Goal: Task Accomplishment & Management: Use online tool/utility

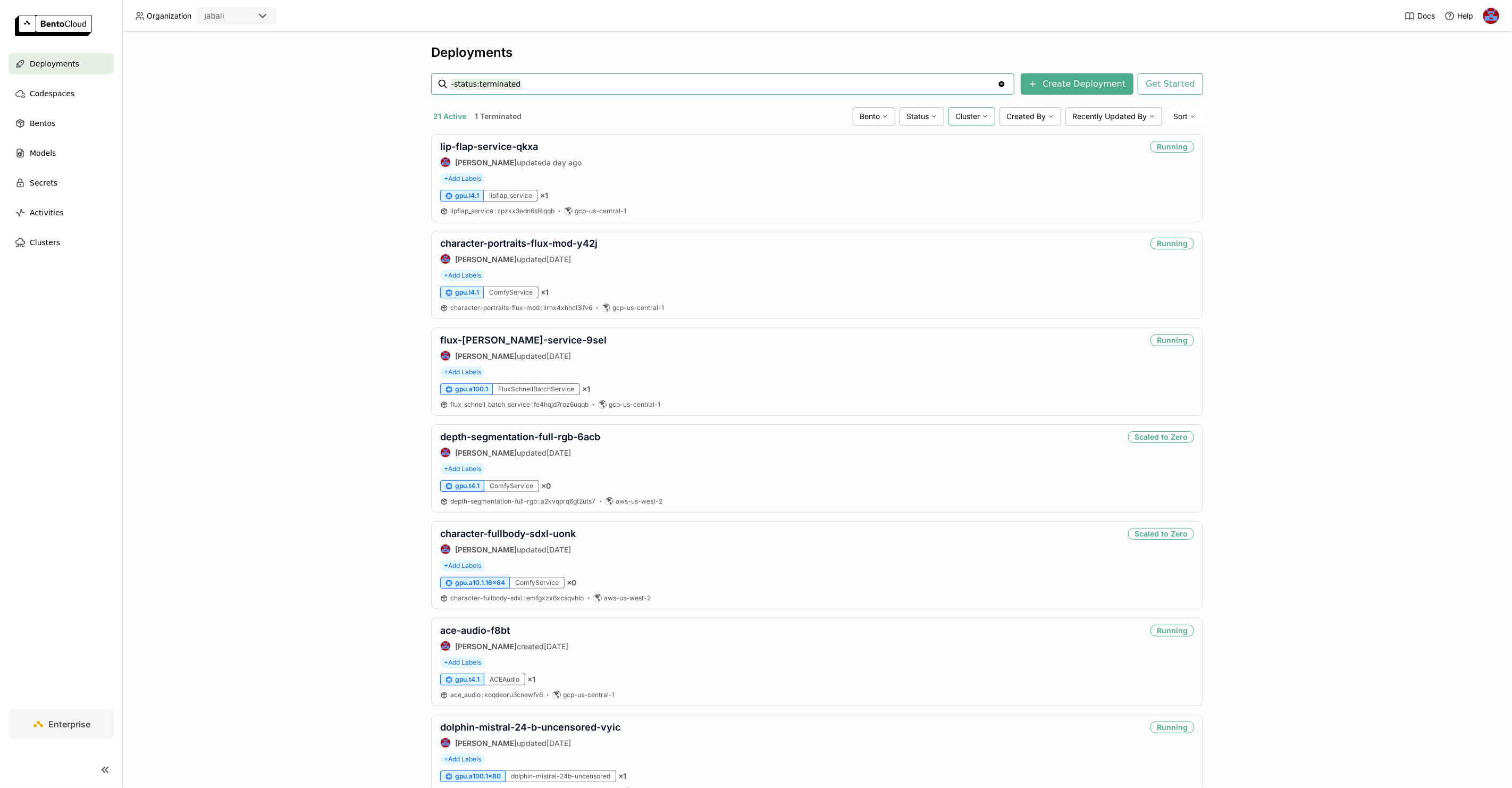
click at [983, 120] on div "Cluster" at bounding box center [972, 116] width 47 height 18
click at [934, 167] on div "gcp-us-central-1" at bounding box center [931, 165] width 115 height 13
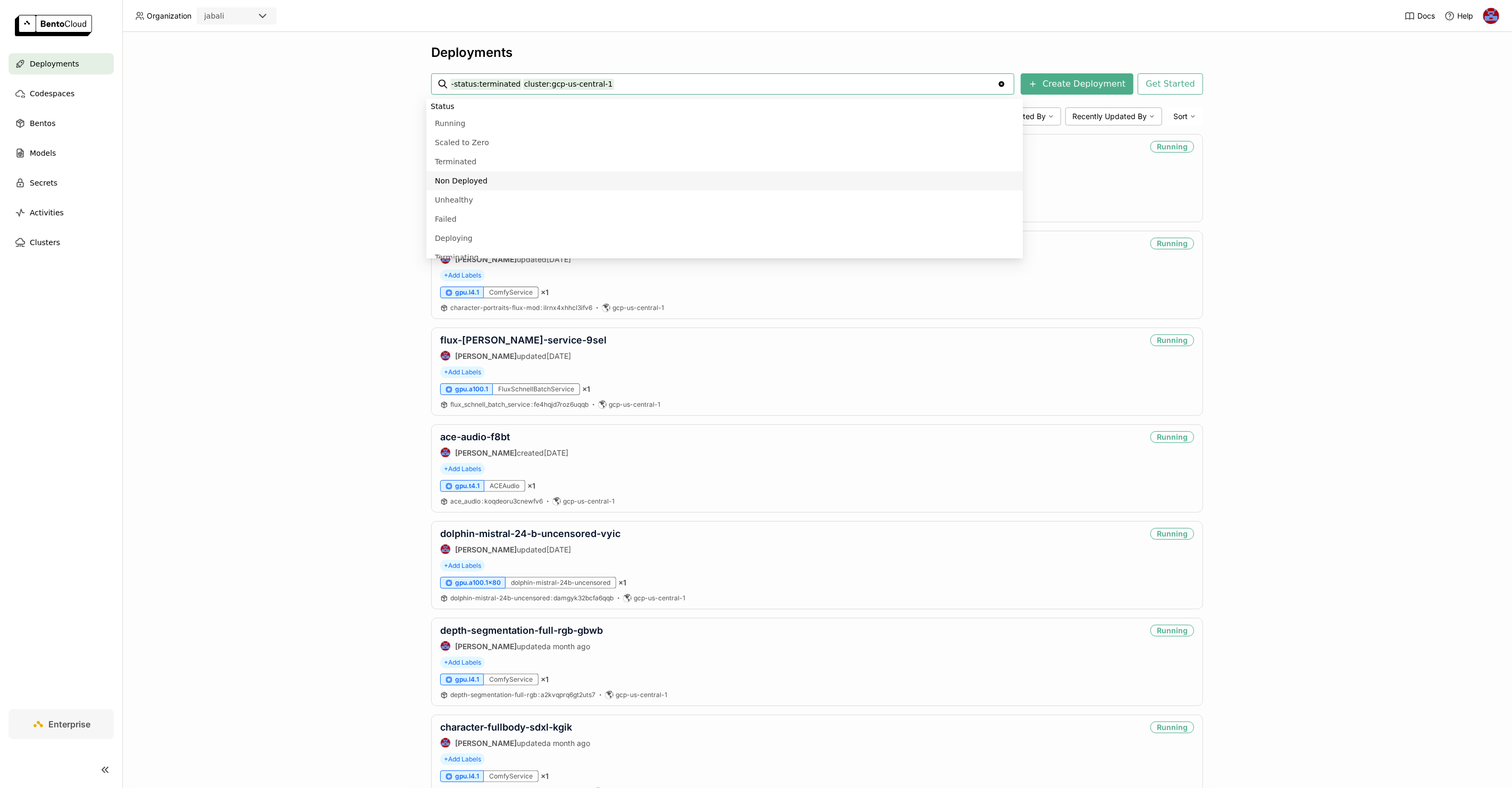
click at [304, 182] on div "Deployments -status:terminated cluster:gcp-us-central-1 -status:terminated clus…" at bounding box center [817, 410] width 1390 height 756
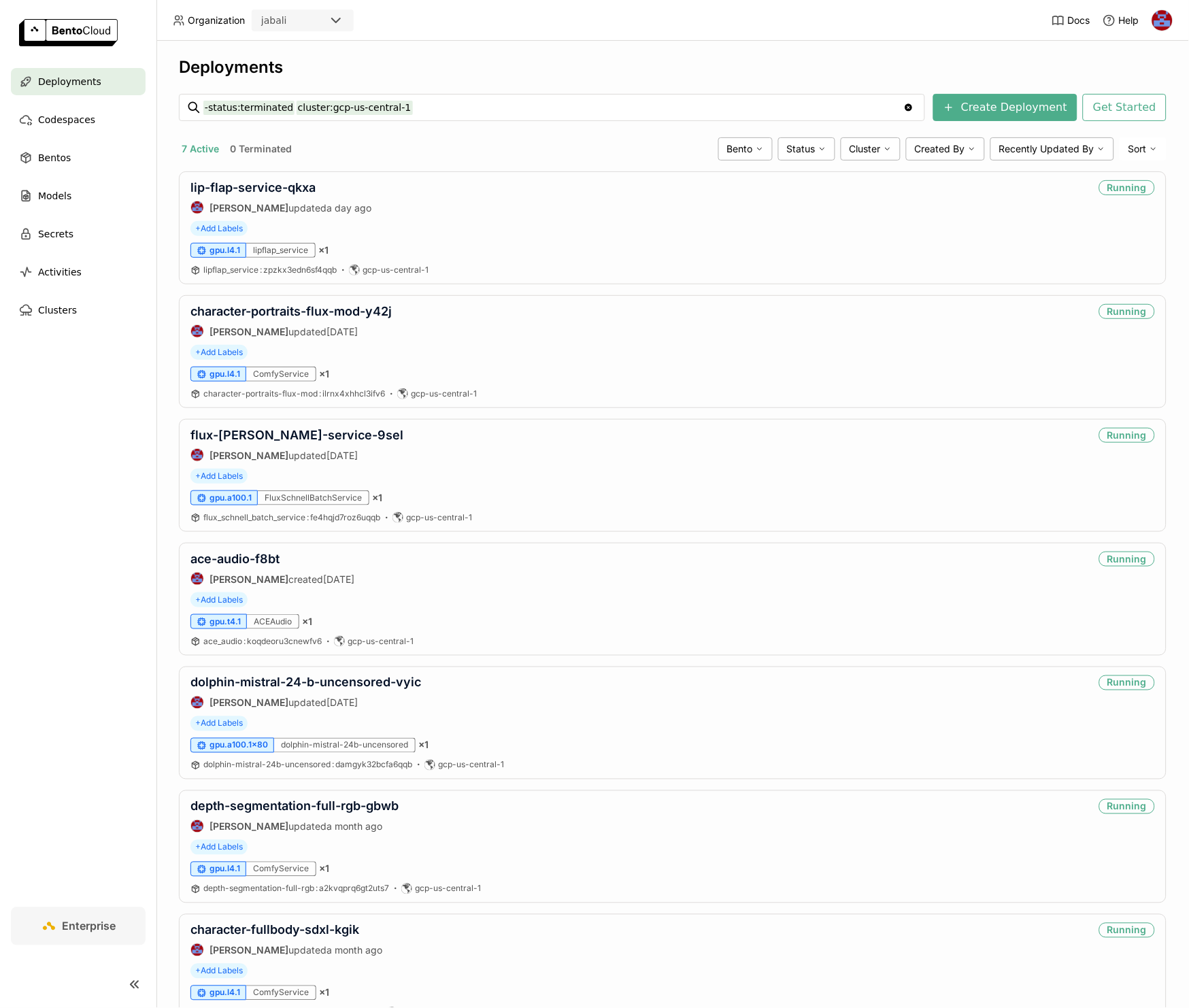
click at [576, 73] on div "Deployments" at bounding box center [672, 67] width 988 height 20
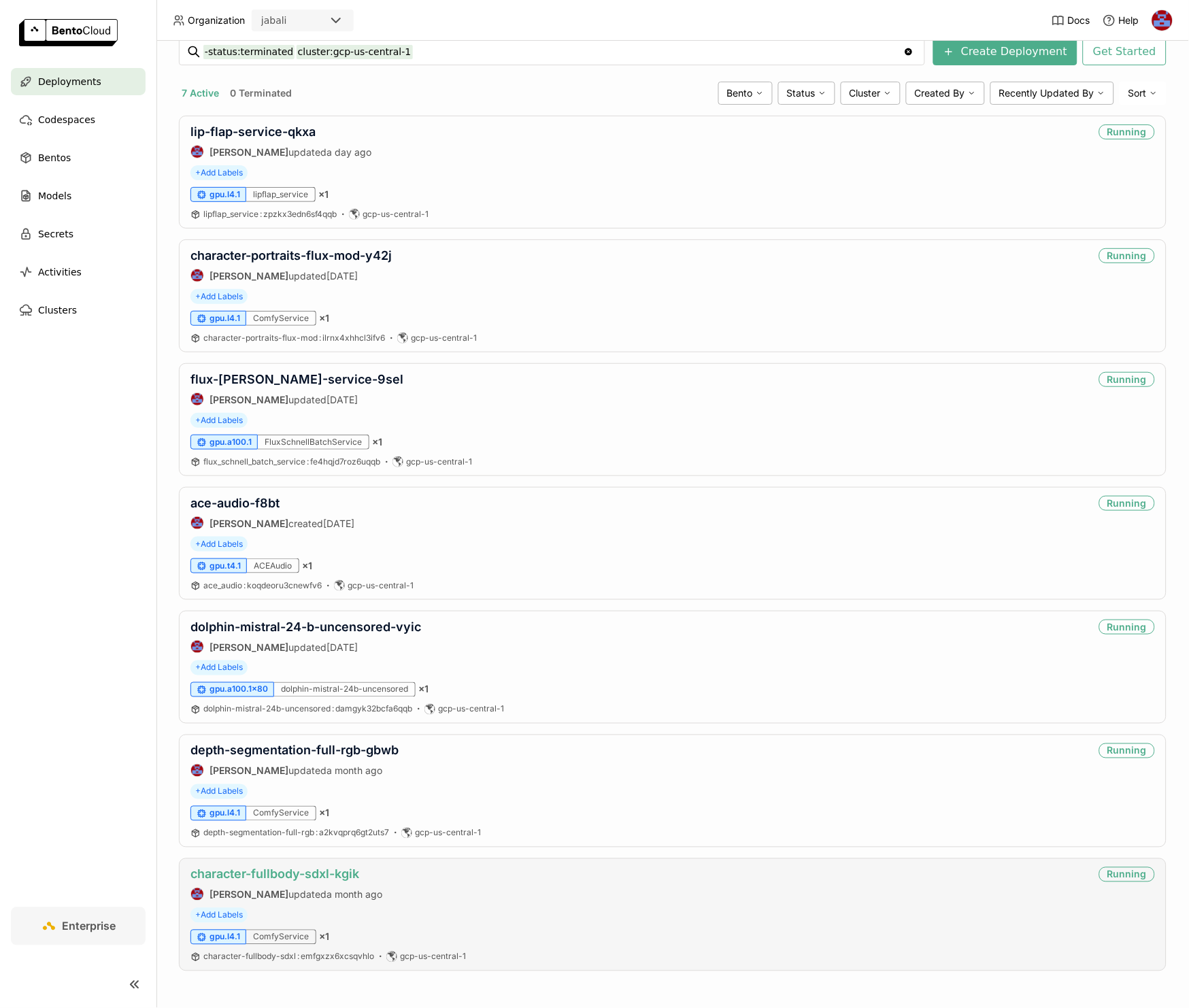
click at [316, 877] on link "character-fullbody-sdxl-kgik" at bounding box center [275, 874] width 169 height 14
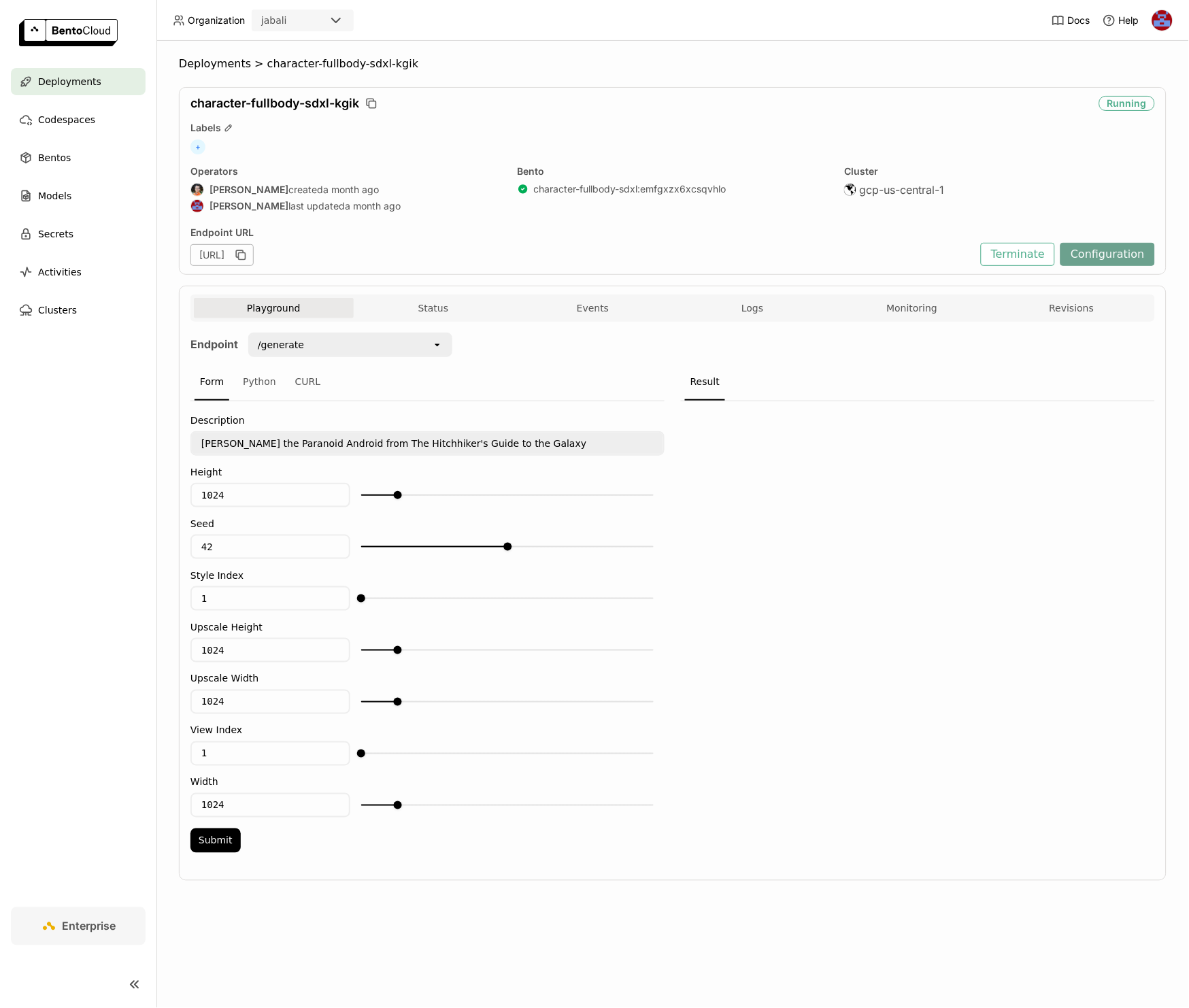
click at [1093, 245] on button "Configuration" at bounding box center [1108, 254] width 95 height 23
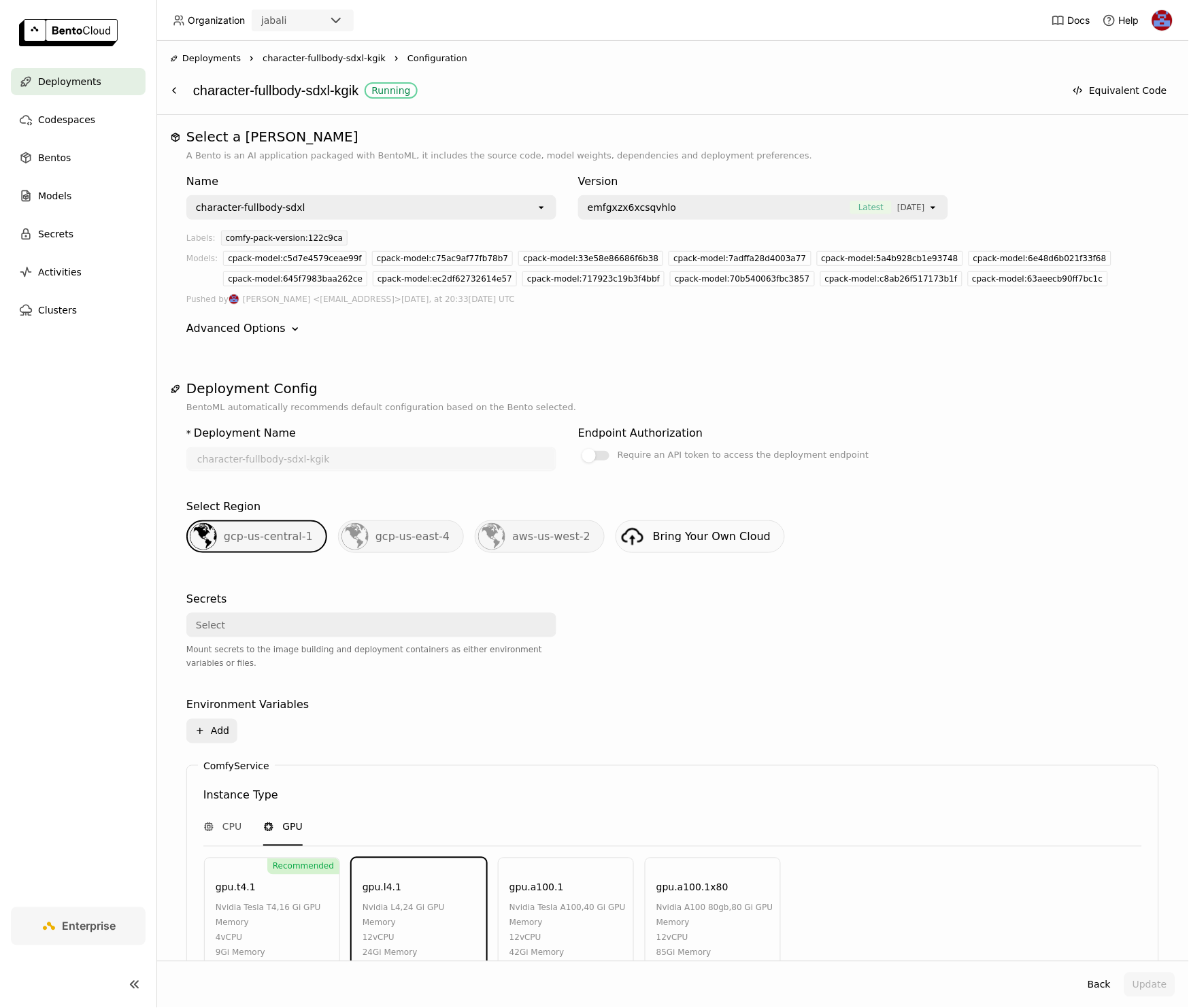
click at [340, 56] on span "character-fullbody-sdxl-kgik" at bounding box center [324, 58] width 123 height 14
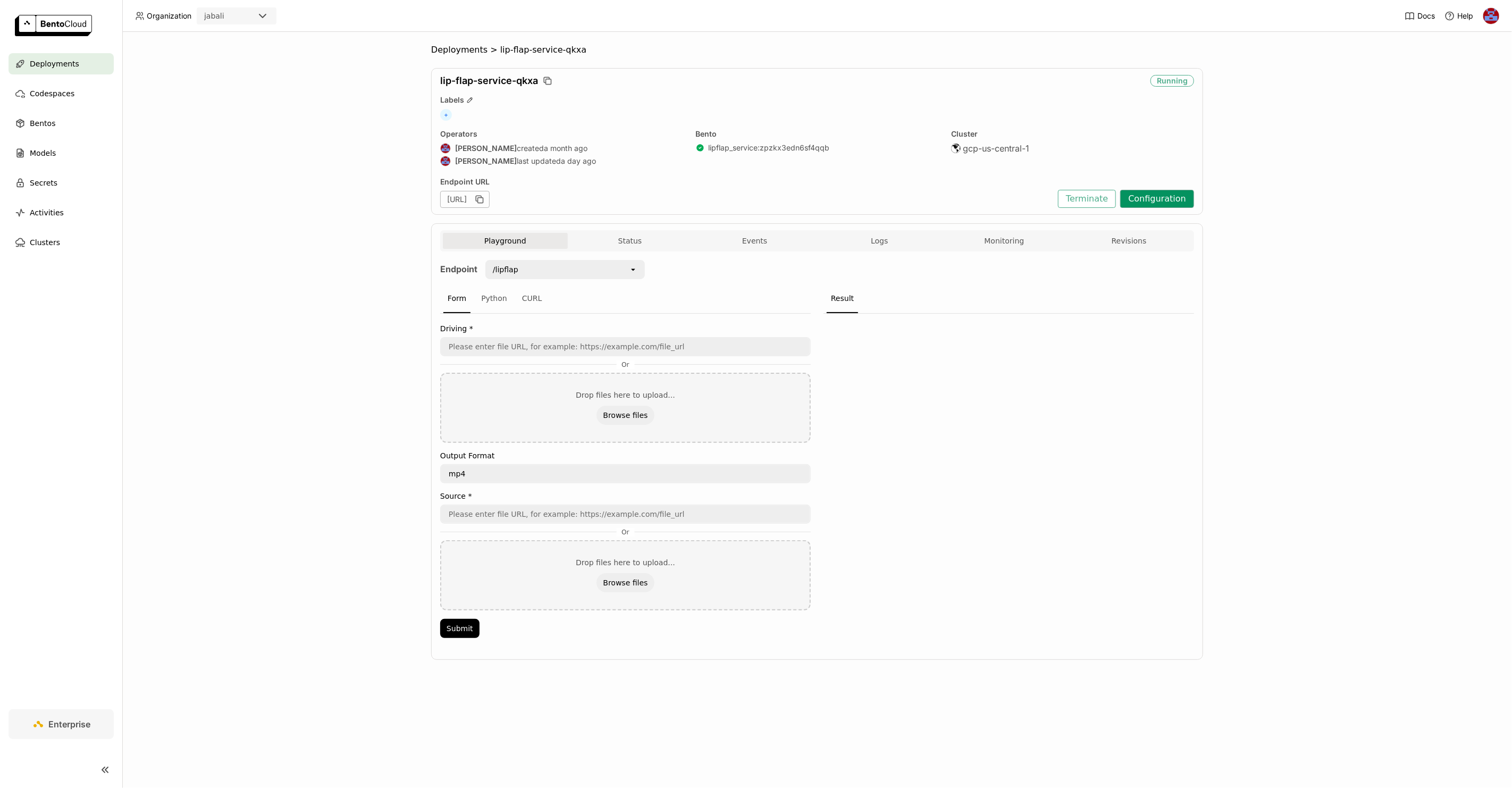
click at [1147, 203] on button "Configuration" at bounding box center [1157, 199] width 74 height 18
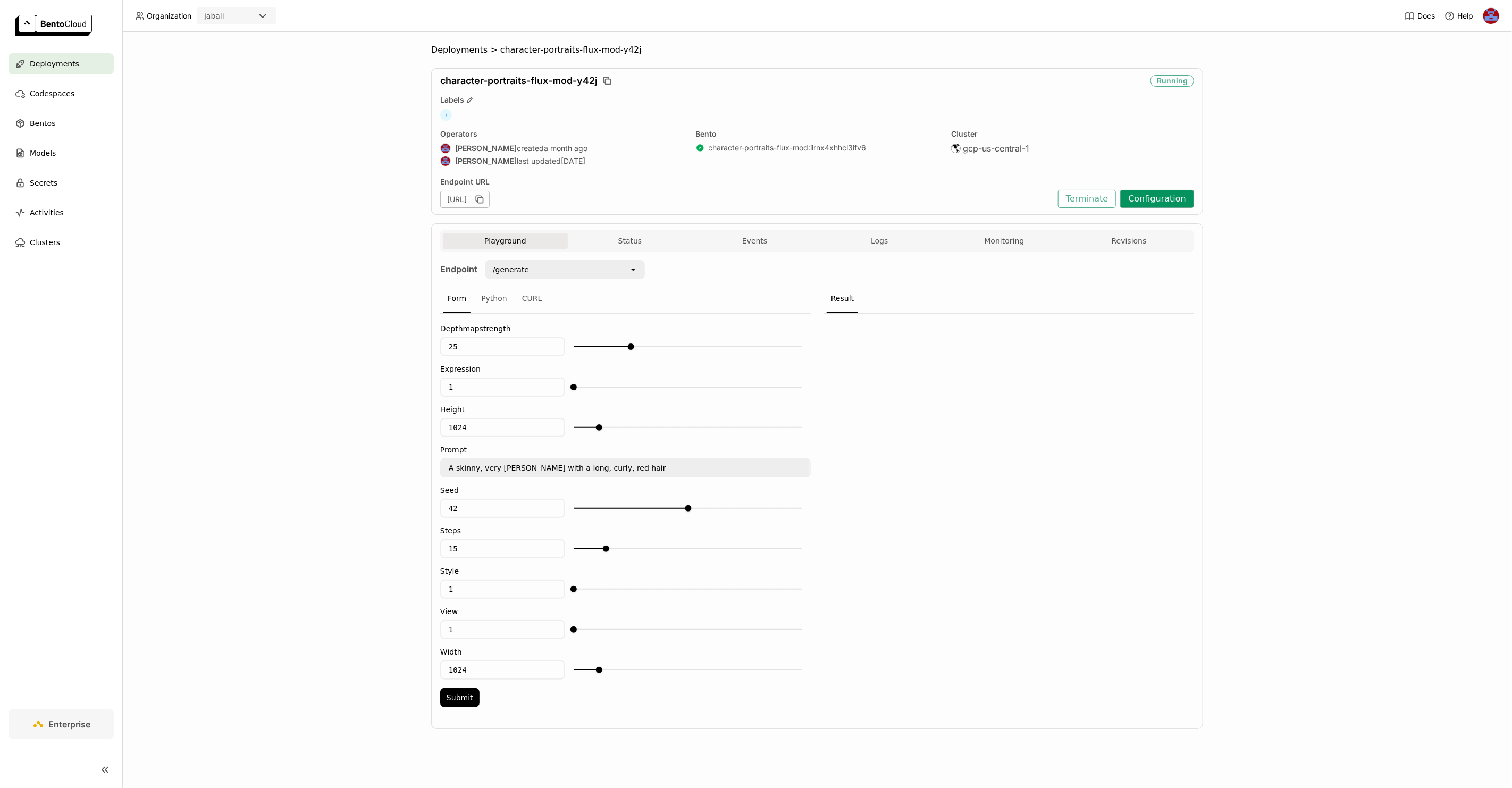
click at [1170, 197] on button "Configuration" at bounding box center [1157, 199] width 74 height 18
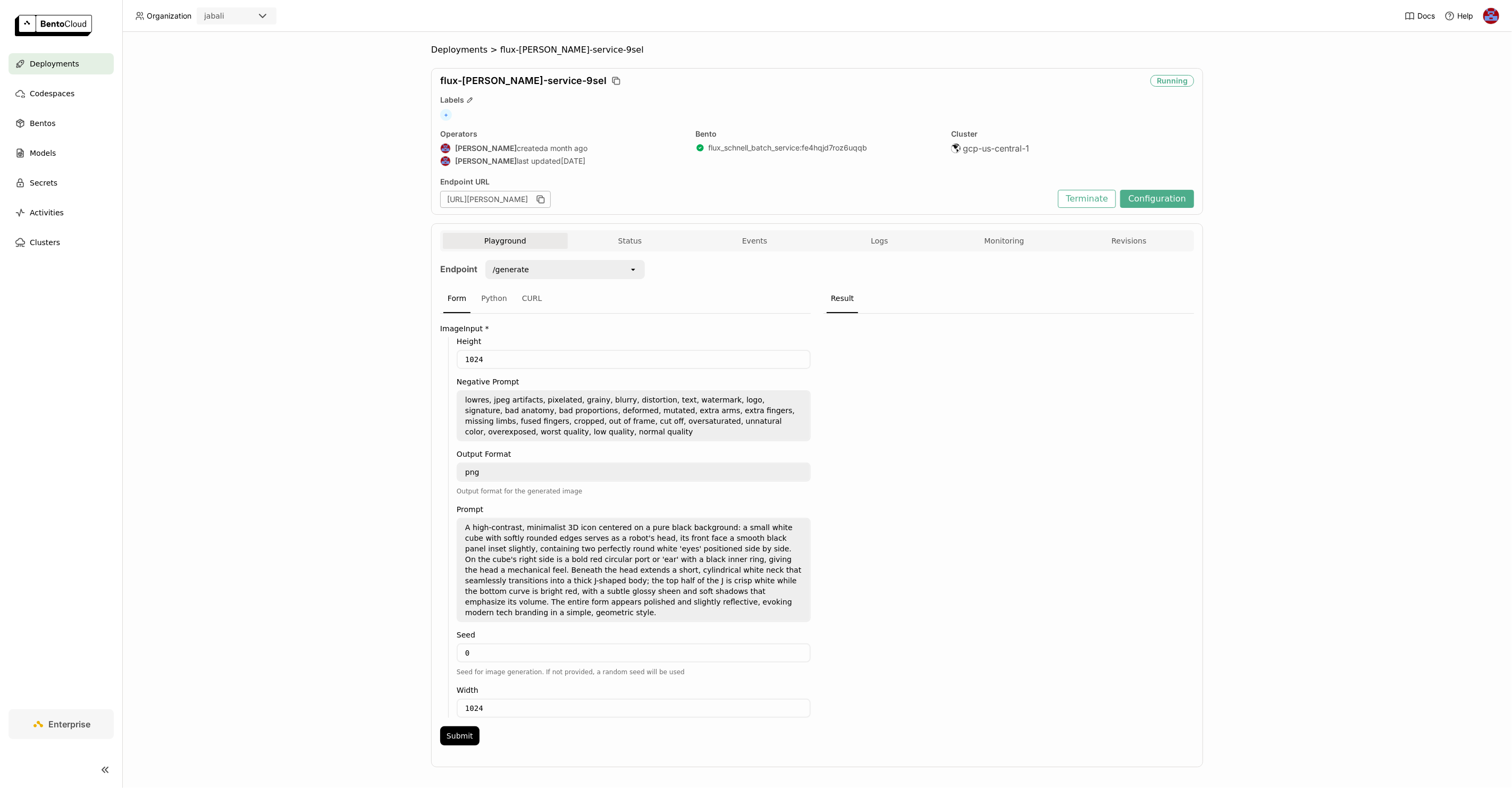
click at [1312, 206] on div "Deployments > flux-schnell-service-9sel flux-schnell-service-9sel Running Label…" at bounding box center [817, 410] width 1390 height 756
click at [1164, 205] on button "Configuration" at bounding box center [1157, 199] width 74 height 18
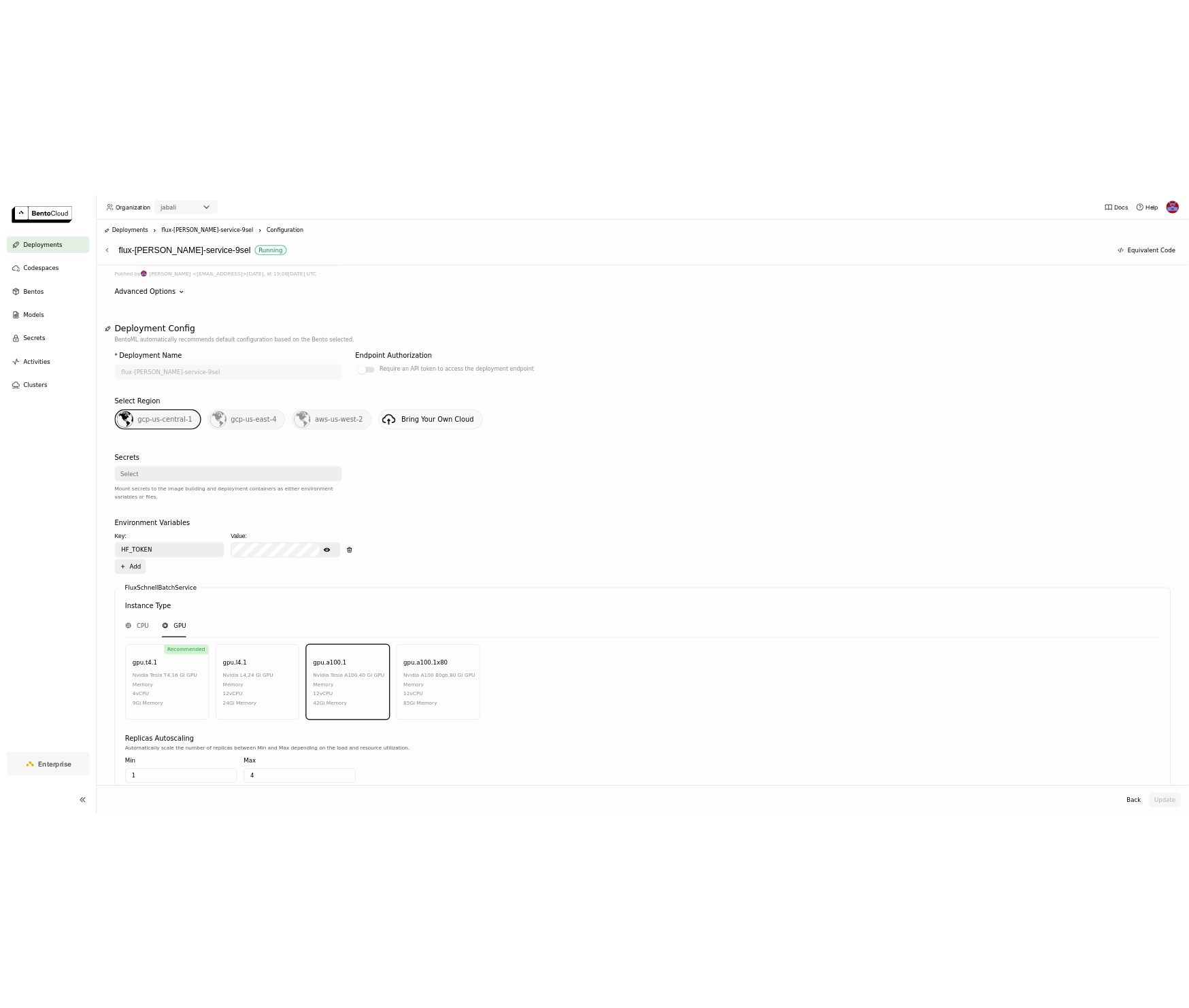
scroll to position [141, 0]
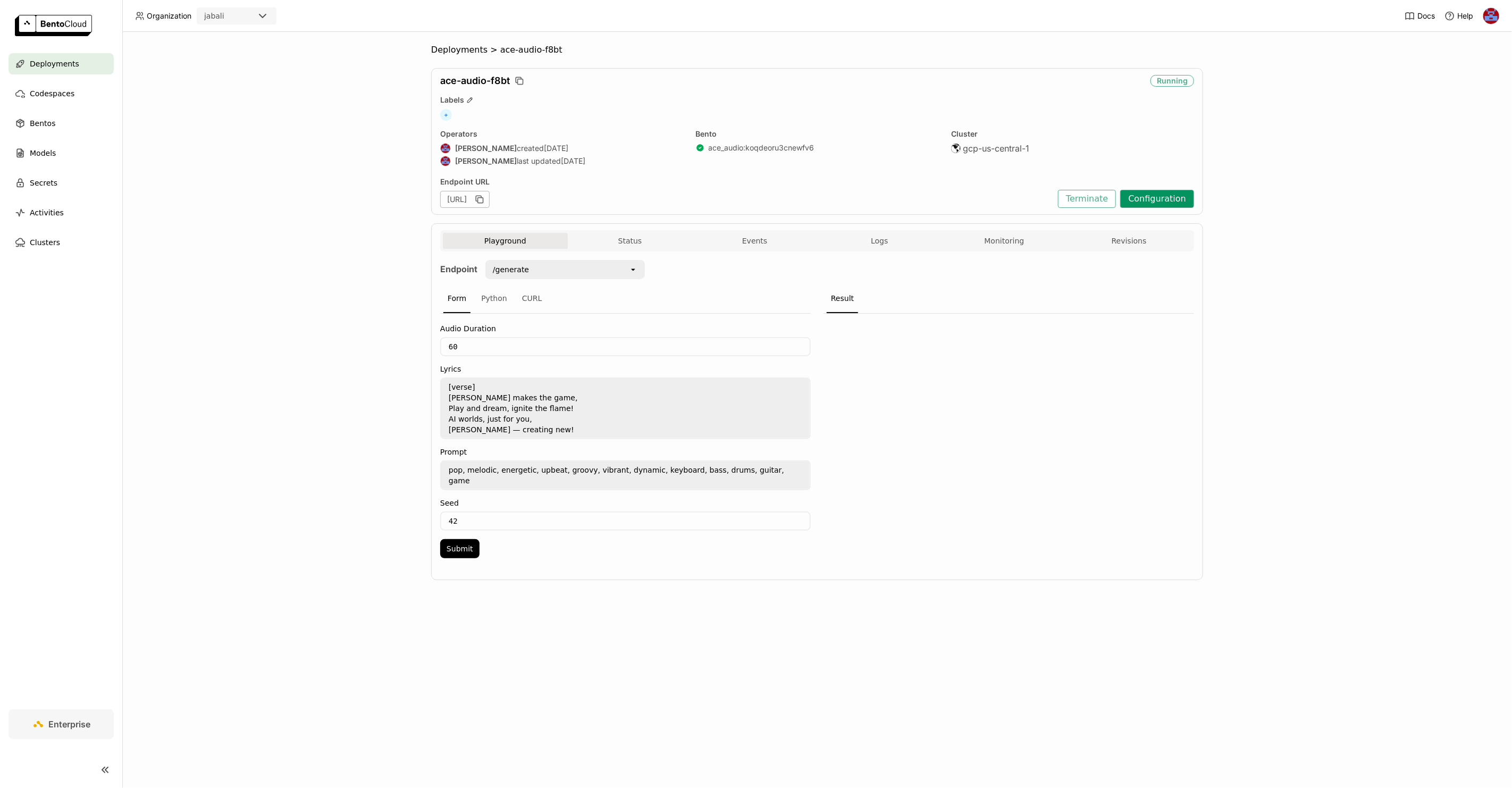
click at [1161, 195] on button "Configuration" at bounding box center [1157, 199] width 74 height 18
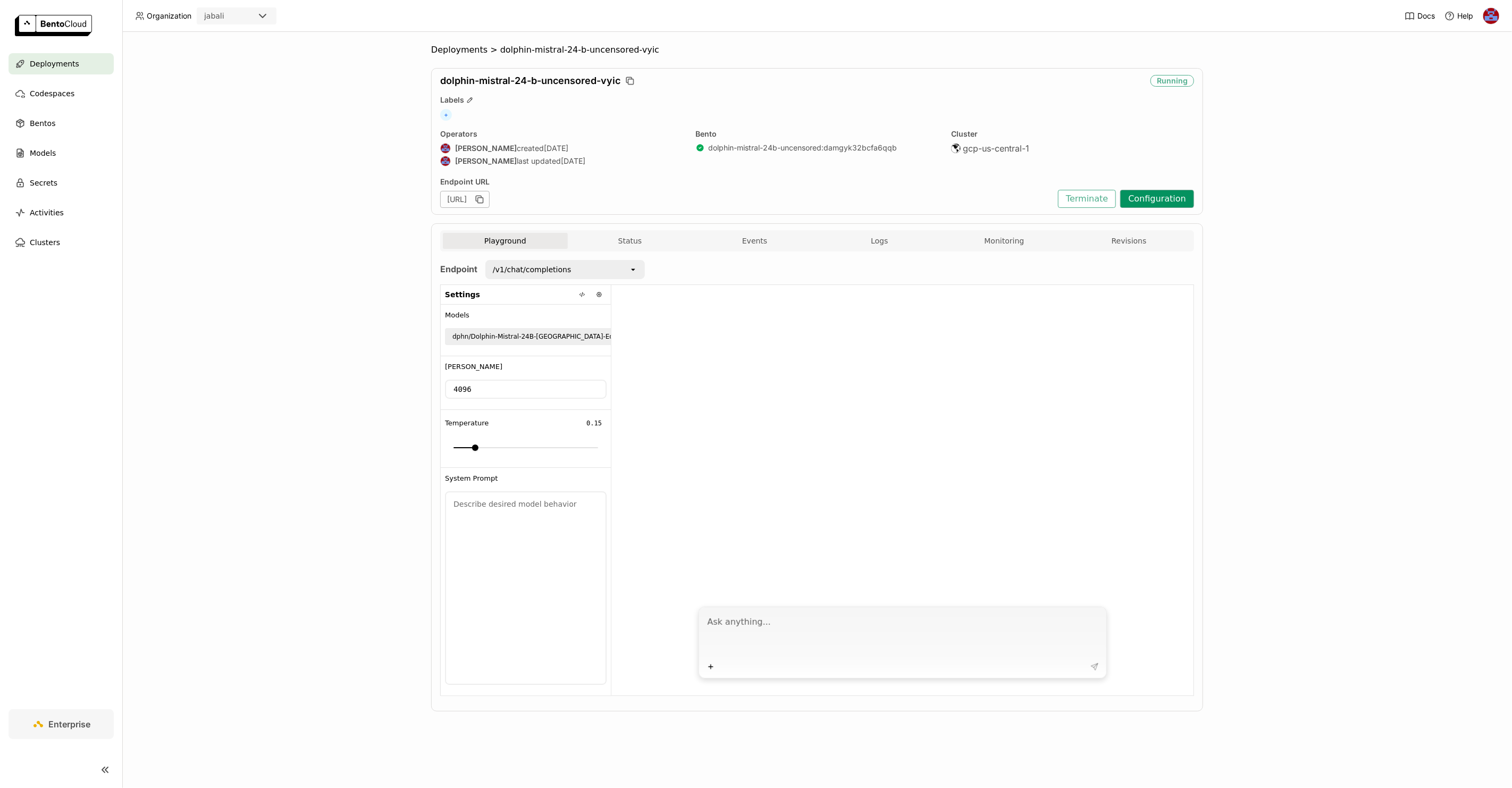
click at [1157, 199] on button "Configuration" at bounding box center [1157, 199] width 74 height 18
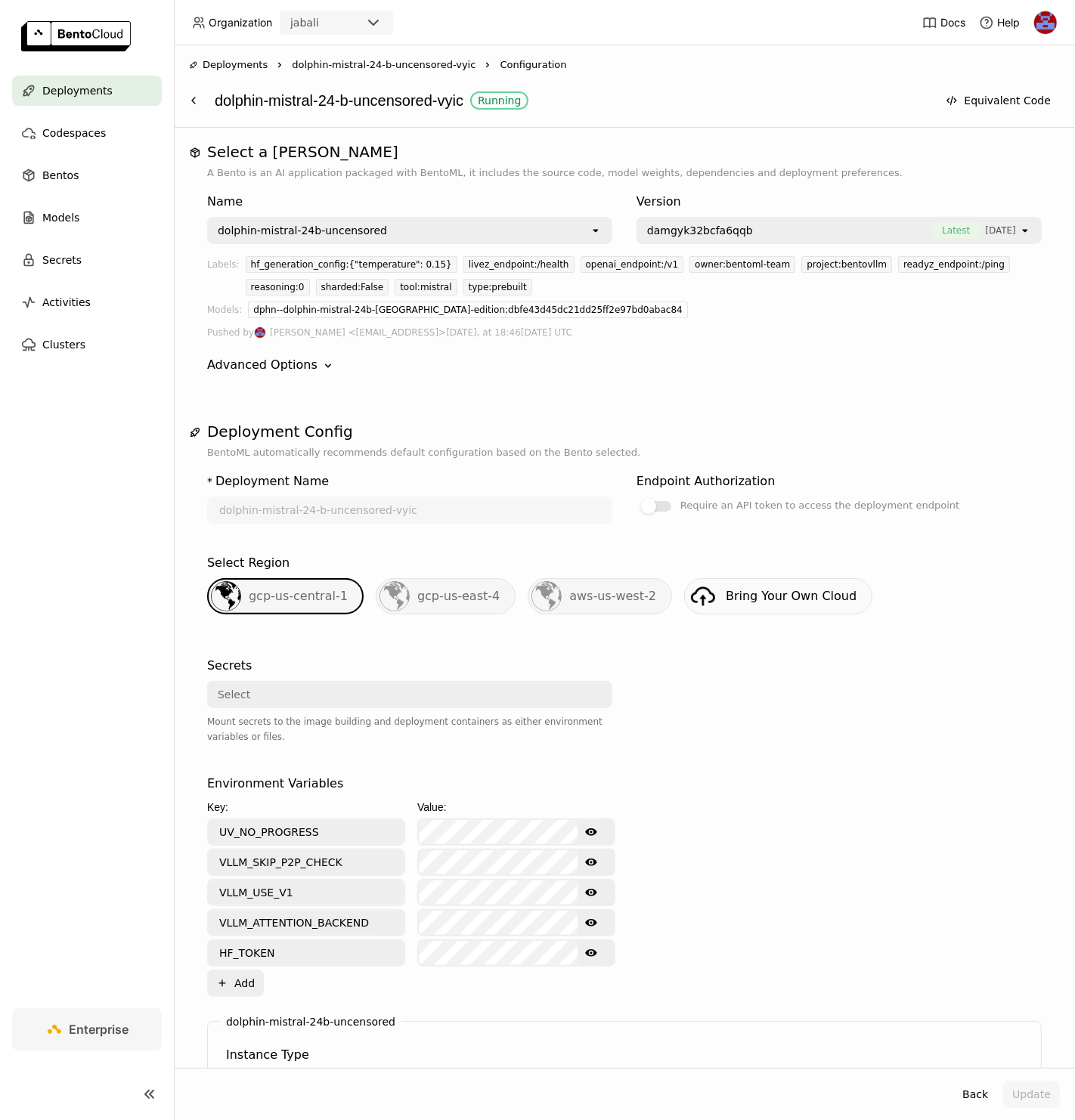
click at [871, 76] on div "Deployments Right dolphin-mistral-24-b-uncensored-vyic Right Configuration dolp…" at bounding box center [624, 86] width 871 height 58
